Goal: Task Accomplishment & Management: Use online tool/utility

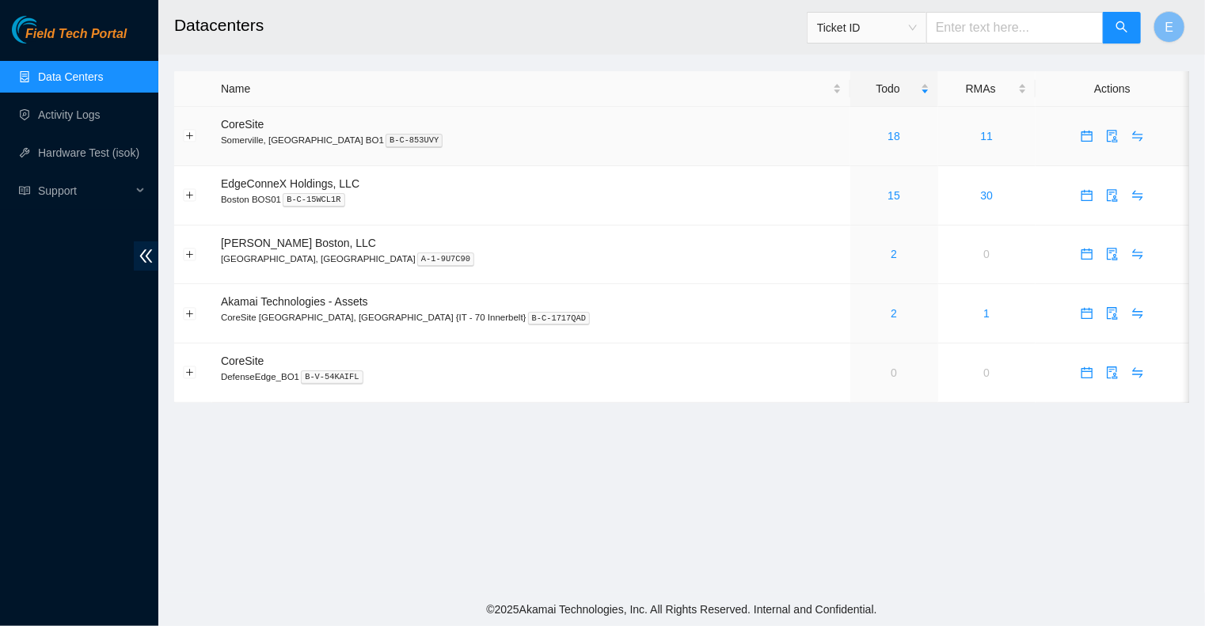
click at [859, 136] on div "18" at bounding box center [894, 135] width 70 height 17
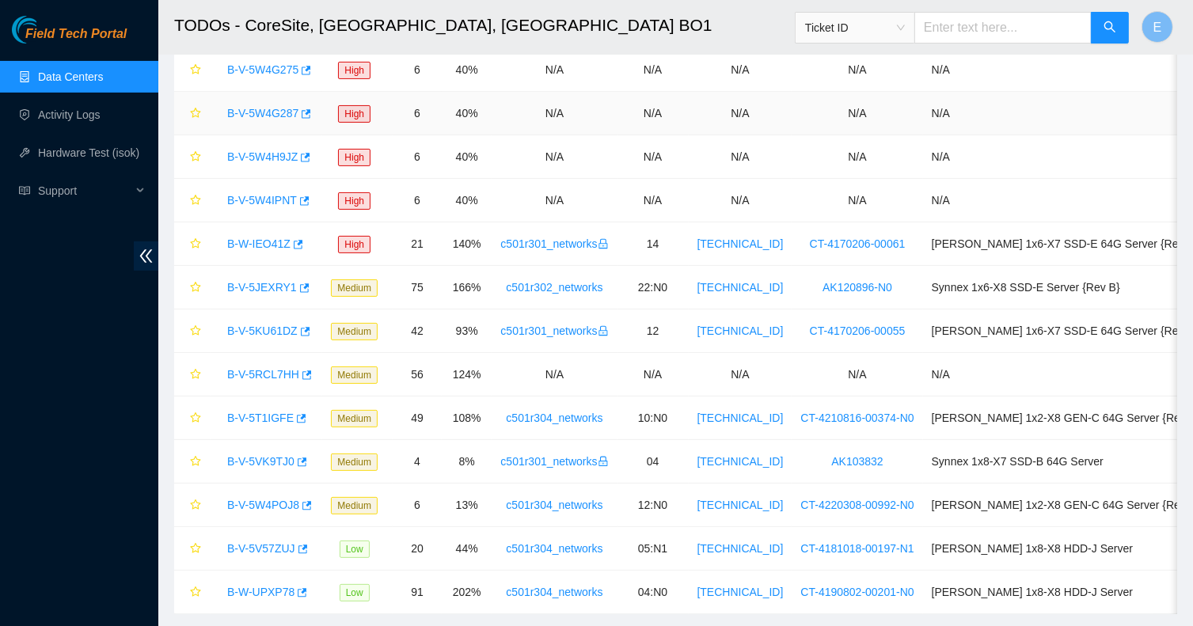
scroll to position [374, 0]
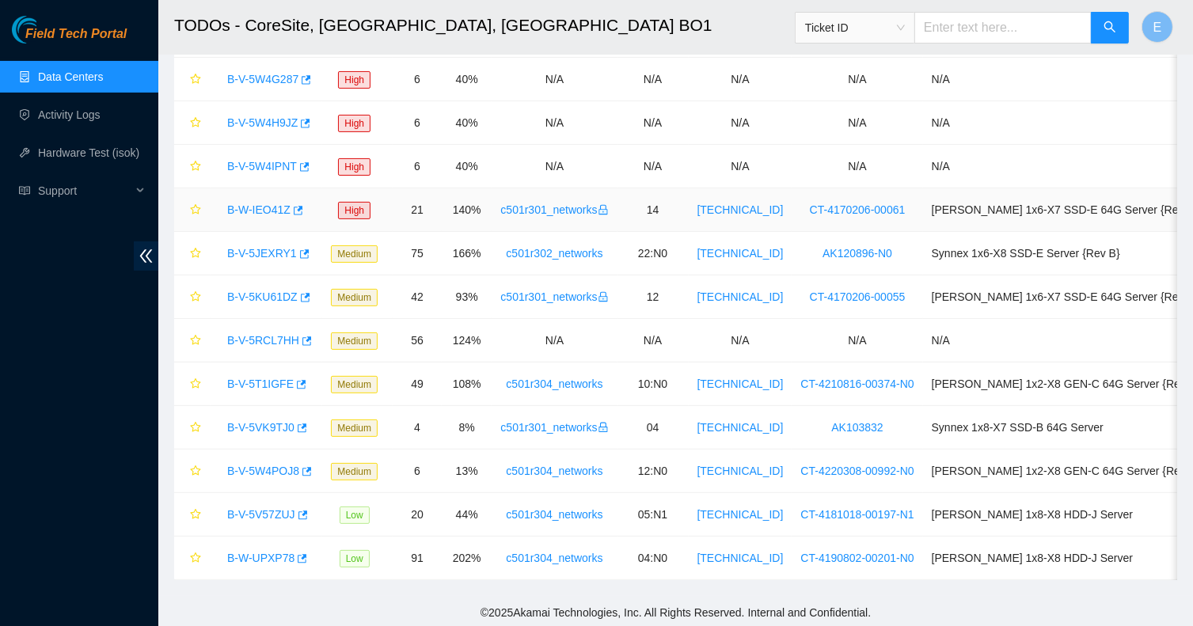
drag, startPoint x: 730, startPoint y: 196, endPoint x: 313, endPoint y: 214, distance: 416.8
click at [313, 214] on div "B-W-IEO41Z" at bounding box center [266, 209] width 94 height 25
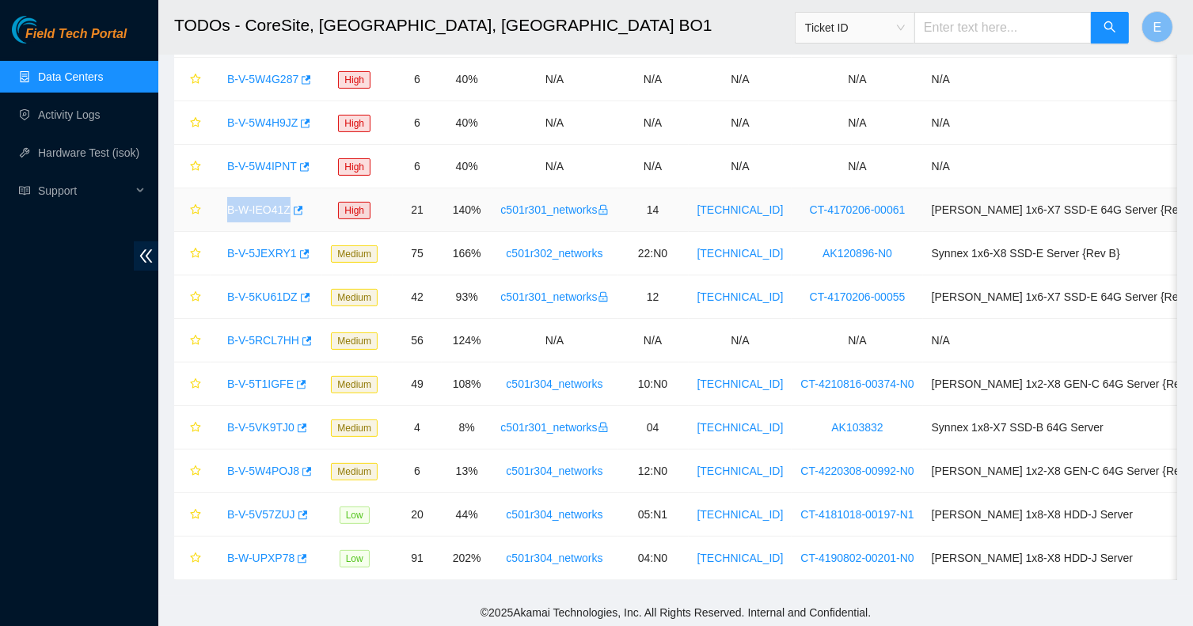
copy div "B-W-IEO41Z"
click at [166, 496] on main "TODOs - CoreSite, Somerville, MA BO1 Ticket ID E Data shown here is not real-ti…" at bounding box center [675, 111] width 1035 height 970
drag, startPoint x: 225, startPoint y: 294, endPoint x: 291, endPoint y: 297, distance: 66.5
click at [291, 297] on div "B-V-5KU61DZ" at bounding box center [266, 296] width 94 height 25
copy link "B-V-5KU61DZ"
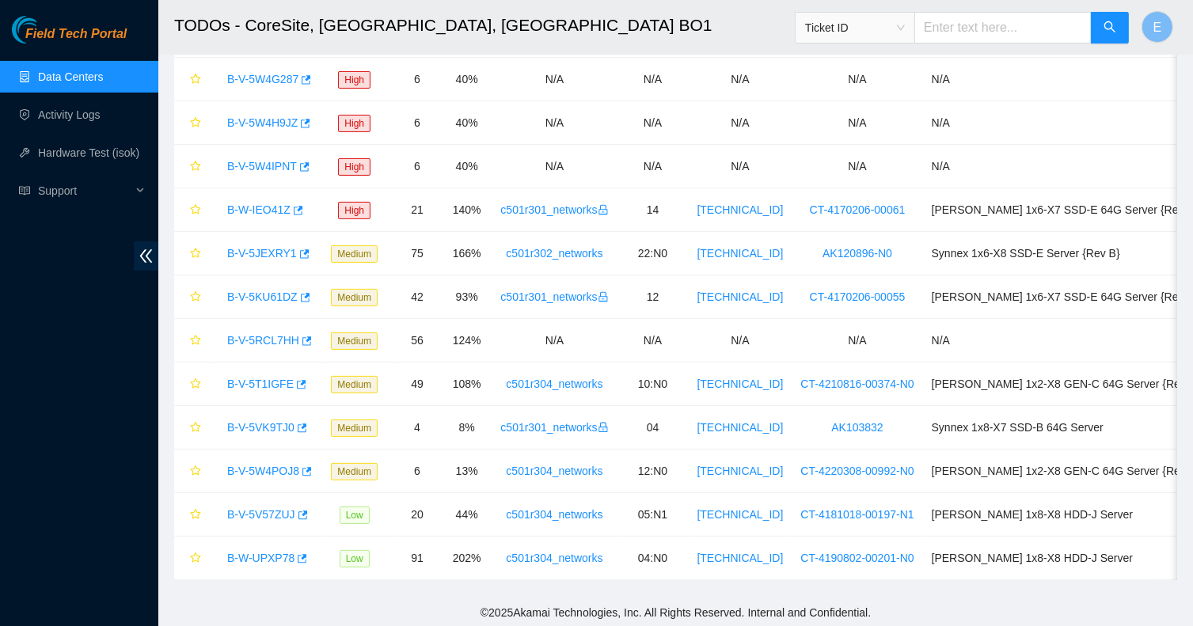
click at [165, 532] on main "TODOs - CoreSite, Somerville, MA BO1 Ticket ID E Data shown here is not real-ti…" at bounding box center [675, 111] width 1035 height 970
drag, startPoint x: 225, startPoint y: 256, endPoint x: 290, endPoint y: 256, distance: 64.9
click at [290, 256] on div "B-V-5JEXRY1" at bounding box center [266, 253] width 94 height 25
copy div "B-V-5JEXRY1"
click at [222, 607] on footer "© 2025 Akamai Technologies, Inc. All Rights Reserved. Internal and Confidential." at bounding box center [675, 612] width 1035 height 33
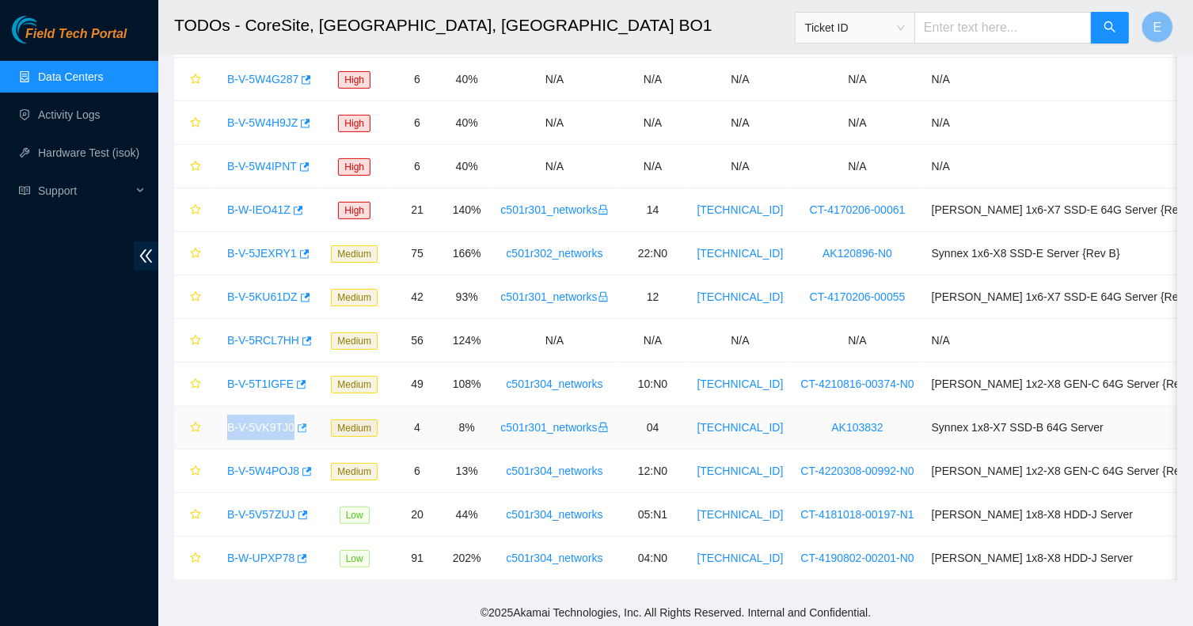
drag, startPoint x: 218, startPoint y: 424, endPoint x: 289, endPoint y: 427, distance: 70.6
click at [289, 427] on div "B-V-5VK9TJ0" at bounding box center [266, 427] width 94 height 25
copy div "B-V-5VK9TJ0"
click at [193, 585] on main "TODOs - CoreSite, Somerville, MA BO1 Ticket ID E Data shown here is not real-ti…" at bounding box center [675, 111] width 1035 height 970
click at [72, 521] on div "Field Tech Portal Data Centers Activity Logs Hardware Test (isok) Support" at bounding box center [79, 321] width 158 height 610
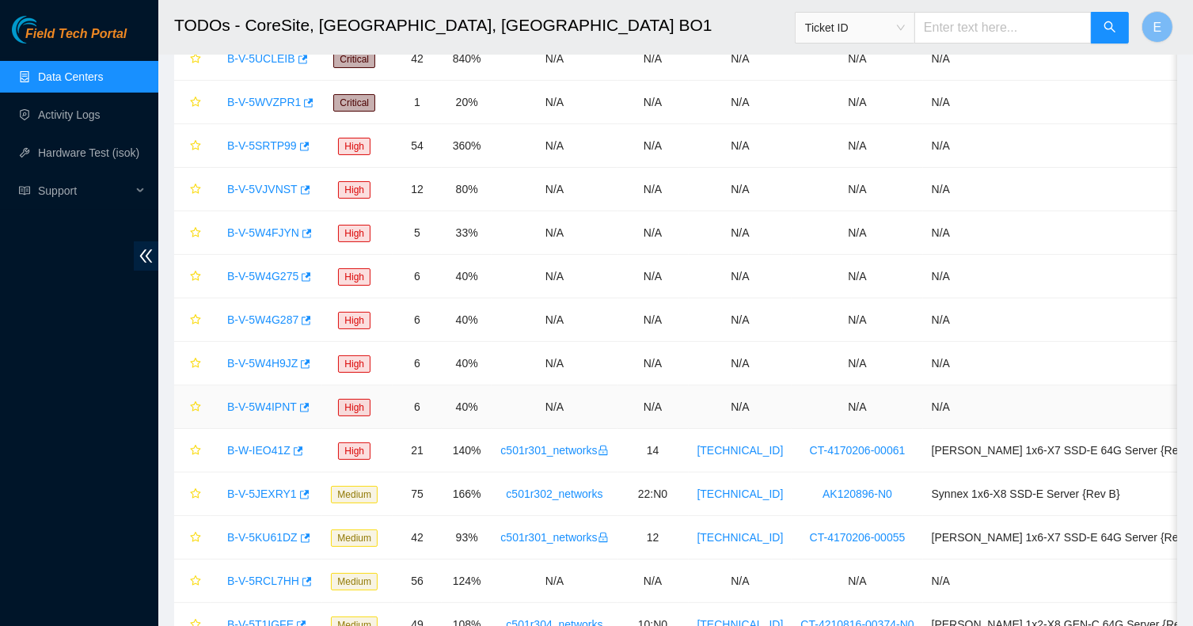
scroll to position [0, 0]
